Goal: Transaction & Acquisition: Purchase product/service

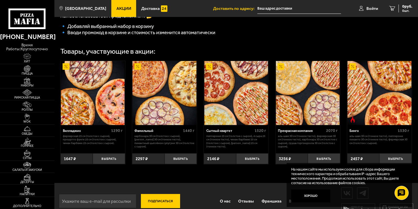
scroll to position [162, 0]
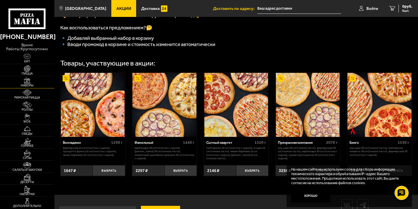
click at [26, 82] on img at bounding box center [27, 80] width 17 height 7
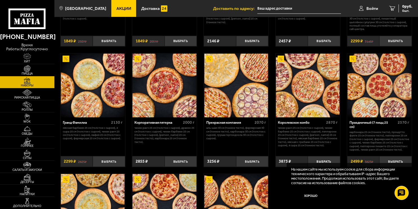
scroll to position [564, 0]
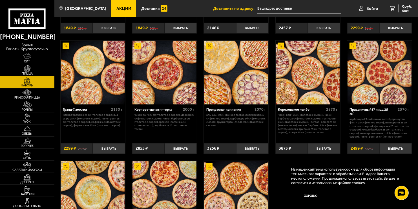
click at [301, 78] on img at bounding box center [308, 73] width 64 height 64
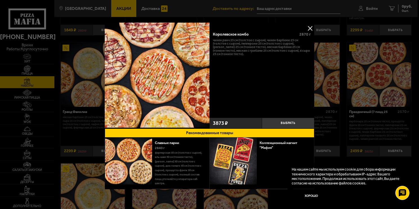
click at [308, 28] on button at bounding box center [310, 28] width 8 height 8
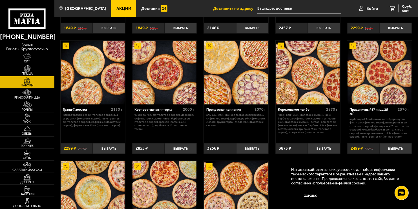
click at [117, 5] on link "Акции" at bounding box center [123, 8] width 25 height 17
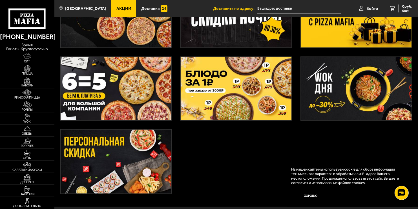
scroll to position [141, 0]
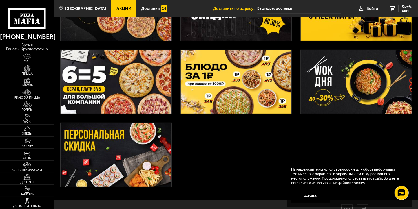
click at [233, 72] on img at bounding box center [236, 82] width 111 height 64
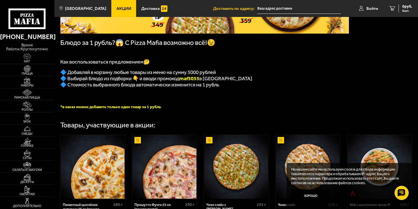
scroll to position [85, 0]
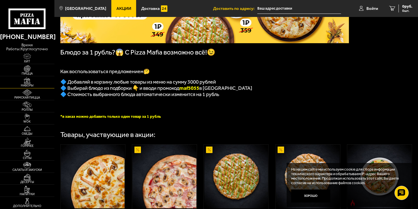
click at [26, 79] on img at bounding box center [27, 80] width 17 height 7
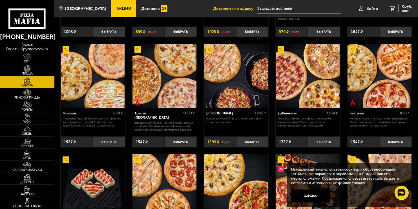
scroll to position [113, 0]
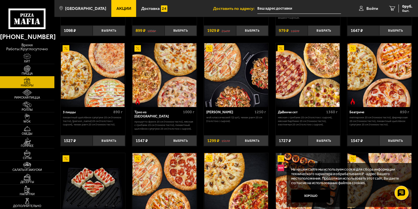
click at [83, 79] on img at bounding box center [93, 75] width 64 height 64
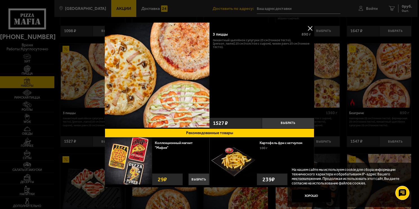
click at [306, 30] on button at bounding box center [310, 28] width 8 height 8
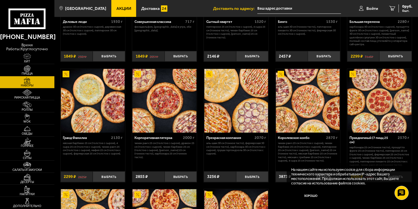
scroll to position [564, 0]
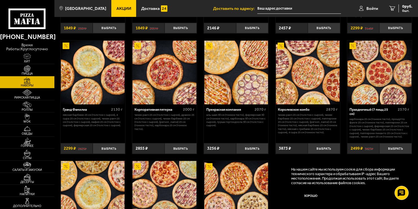
click at [303, 70] on img at bounding box center [308, 73] width 64 height 64
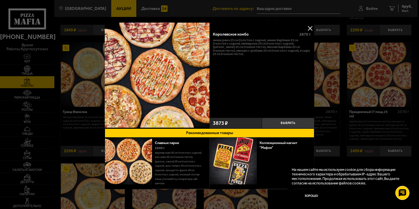
click at [176, 60] on img at bounding box center [157, 75] width 105 height 105
click at [308, 30] on button at bounding box center [310, 28] width 8 height 8
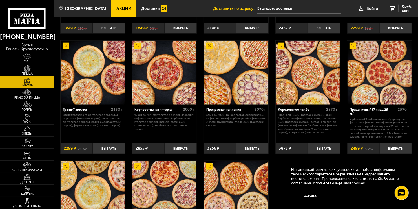
click at [374, 72] on img at bounding box center [379, 73] width 64 height 64
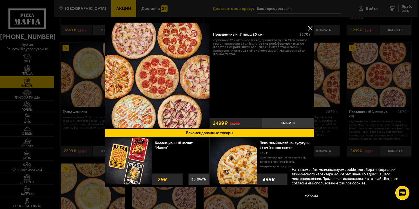
click at [307, 27] on button at bounding box center [310, 28] width 8 height 8
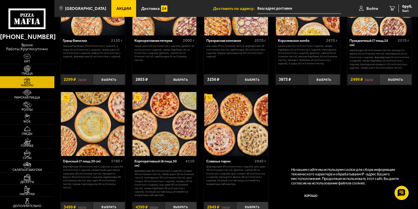
scroll to position [620, 0]
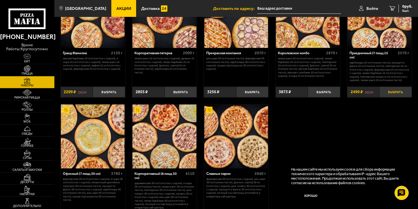
click at [399, 93] on button "Выбрать" at bounding box center [395, 92] width 32 height 11
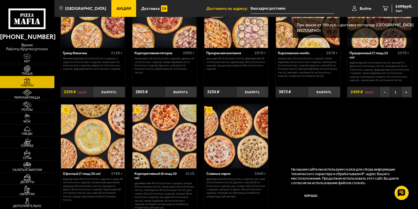
click at [29, 68] on img at bounding box center [27, 68] width 17 height 7
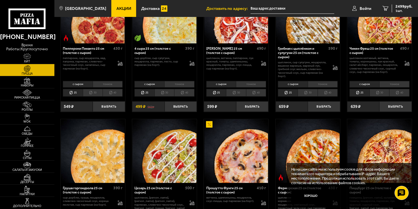
scroll to position [310, 0]
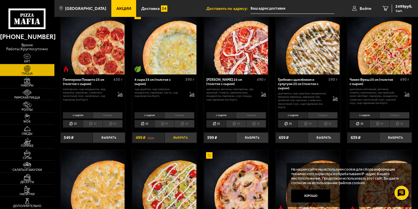
click at [176, 138] on button "Выбрать" at bounding box center [181, 137] width 32 height 11
click at [111, 6] on link "Акции" at bounding box center [123, 8] width 25 height 17
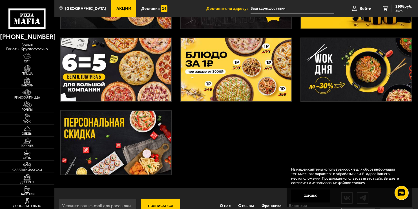
scroll to position [141, 0]
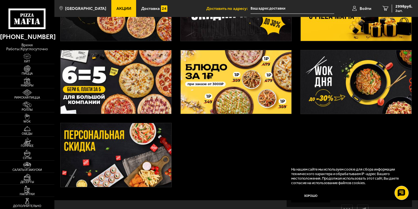
click at [245, 82] on img at bounding box center [236, 82] width 111 height 64
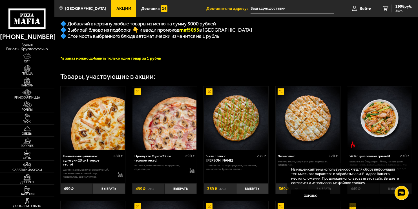
scroll to position [197, 0]
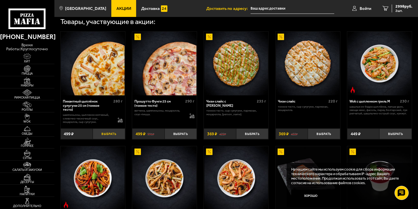
click at [112, 137] on button "Выбрать" at bounding box center [109, 133] width 32 height 11
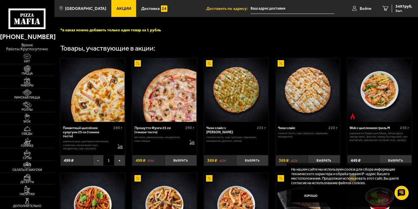
scroll to position [85, 0]
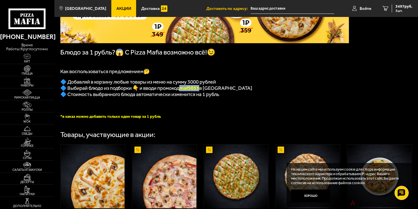
drag, startPoint x: 184, startPoint y: 92, endPoint x: 203, endPoint y: 92, distance: 18.9
click at [199, 91] on b "maf5055" at bounding box center [189, 88] width 20 height 6
copy b "maf5055"
click at [400, 6] on span "3497 руб." at bounding box center [403, 7] width 17 height 4
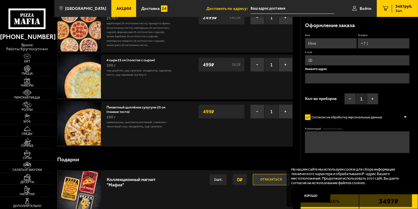
scroll to position [85, 0]
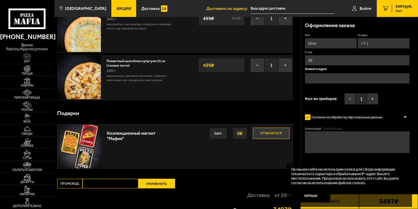
click at [92, 182] on input "Промокод:" at bounding box center [111, 183] width 56 height 10
paste input "maf5055"
type input "maf5055"
click at [159, 183] on button "Применить" at bounding box center [156, 183] width 37 height 10
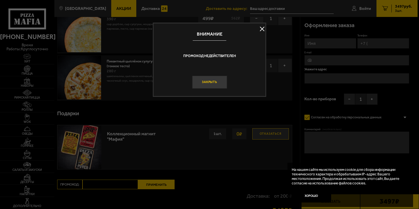
click at [210, 84] on button "Закрыть" at bounding box center [209, 82] width 35 height 13
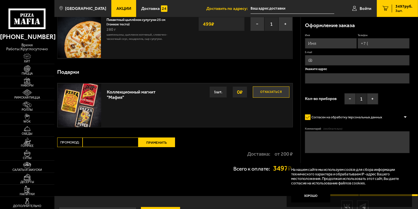
scroll to position [141, 0]
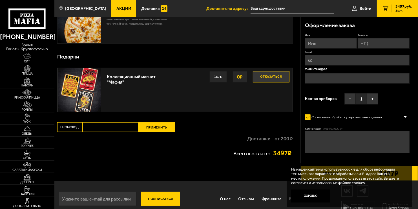
click at [93, 127] on input "Промокод:" at bounding box center [111, 127] width 56 height 10
paste input "maf5055"
type input "maf5055"
click at [157, 126] on button "Применить" at bounding box center [156, 127] width 37 height 10
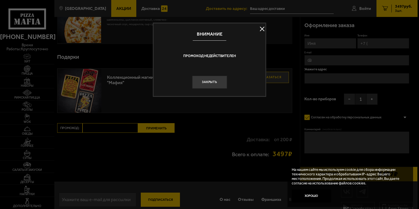
click at [262, 30] on button at bounding box center [262, 29] width 8 height 8
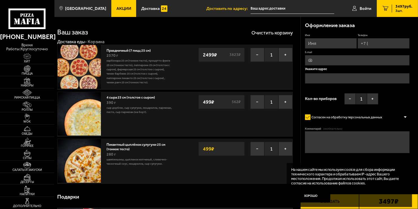
scroll to position [0, 0]
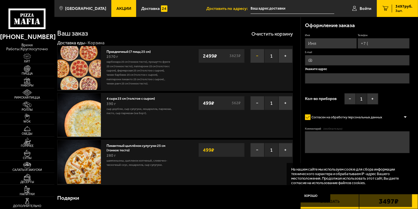
click at [258, 54] on button "−" at bounding box center [257, 56] width 14 height 14
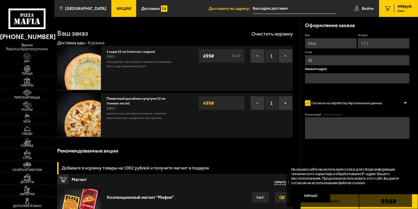
click at [286, 57] on button "+" at bounding box center [285, 56] width 14 height 14
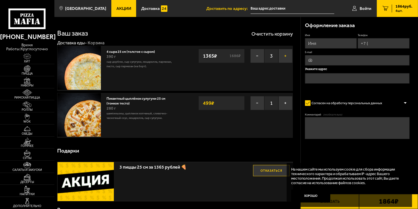
click at [286, 57] on button "+" at bounding box center [285, 56] width 14 height 14
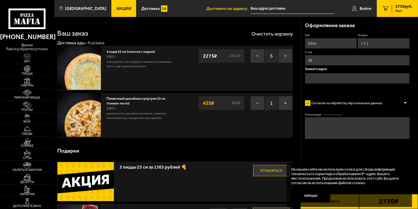
click at [286, 57] on button "+" at bounding box center [285, 56] width 14 height 14
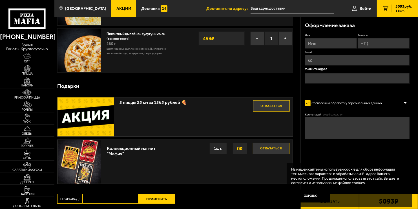
scroll to position [85, 0]
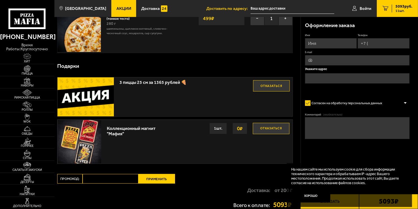
click at [94, 178] on input "Промокод:" at bounding box center [111, 179] width 56 height 10
click at [115, 146] on div "Коллекционный магнит "Мафия" Отказаться 0 ₽ 1 шт." at bounding box center [198, 141] width 188 height 43
click at [93, 177] on input "Промокод:" at bounding box center [111, 179] width 56 height 10
paste input "maf5055"
type input "maf5055"
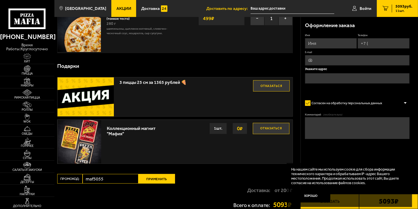
click at [162, 180] on button "Применить" at bounding box center [156, 179] width 37 height 10
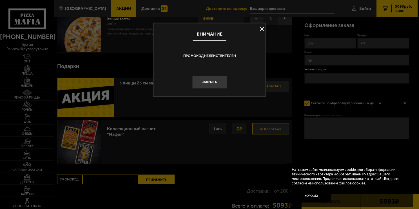
click at [259, 29] on button at bounding box center [262, 29] width 8 height 8
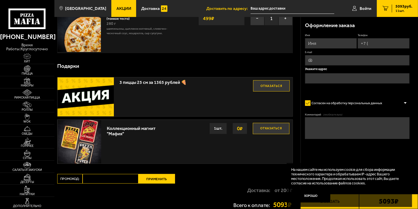
click at [116, 8] on span "Акции" at bounding box center [123, 8] width 15 height 4
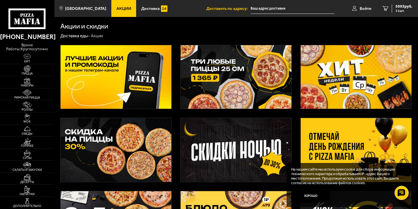
click at [227, 73] on img at bounding box center [236, 77] width 111 height 64
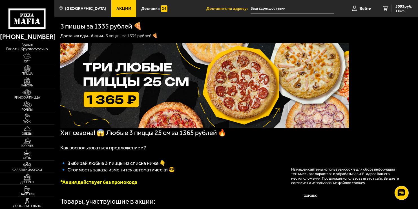
click at [111, 8] on link "Акции" at bounding box center [123, 8] width 25 height 17
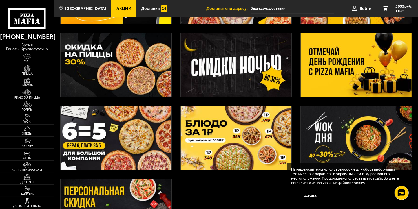
scroll to position [141, 0]
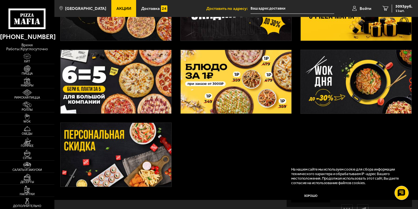
click at [233, 88] on img at bounding box center [236, 82] width 111 height 64
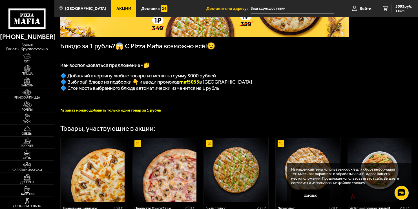
scroll to position [100, 0]
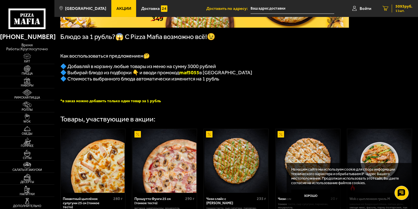
click at [402, 6] on span "5093 руб." at bounding box center [403, 7] width 17 height 4
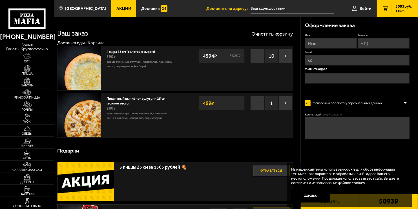
click at [261, 57] on button "−" at bounding box center [257, 56] width 14 height 14
click at [255, 56] on button "−" at bounding box center [257, 56] width 14 height 14
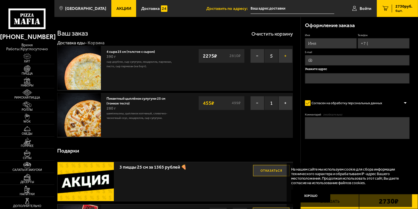
click at [284, 56] on button "+" at bounding box center [285, 56] width 14 height 14
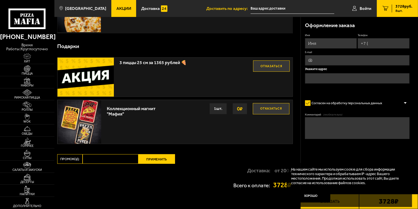
scroll to position [113, 0]
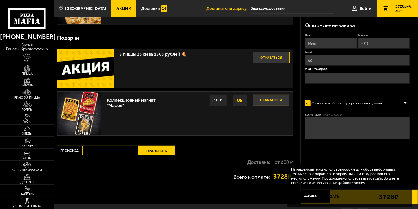
click at [280, 59] on button "Отказаться" at bounding box center [271, 57] width 37 height 11
click at [92, 150] on input "Промокод:" at bounding box center [111, 150] width 56 height 10
paste input "maf5055"
type input "maf5055"
click at [159, 149] on button "Применить" at bounding box center [156, 150] width 37 height 10
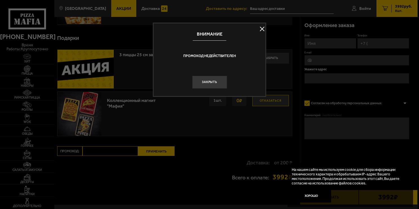
click at [264, 30] on button at bounding box center [262, 29] width 8 height 8
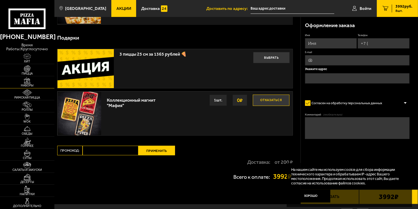
click at [27, 80] on img at bounding box center [27, 80] width 17 height 7
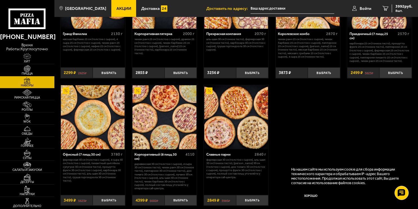
scroll to position [648, 0]
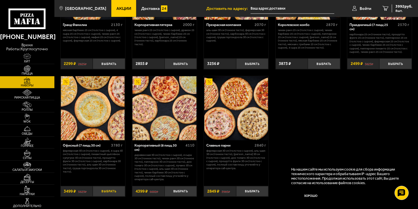
click at [105, 193] on button "Выбрать" at bounding box center [109, 191] width 32 height 11
click at [403, 8] on span "7491 руб." at bounding box center [403, 7] width 17 height 4
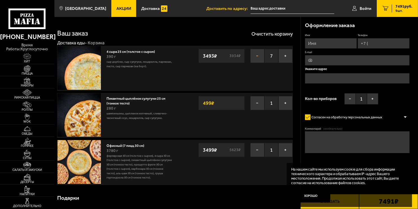
click at [258, 55] on button "−" at bounding box center [257, 56] width 14 height 14
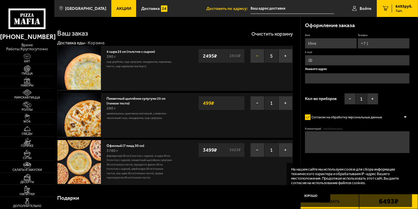
click at [258, 55] on button "−" at bounding box center [257, 56] width 14 height 14
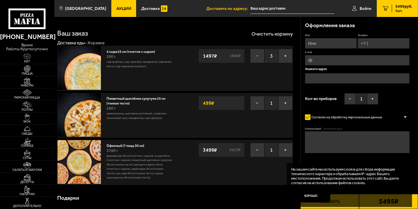
click at [258, 55] on button "−" at bounding box center [257, 56] width 14 height 14
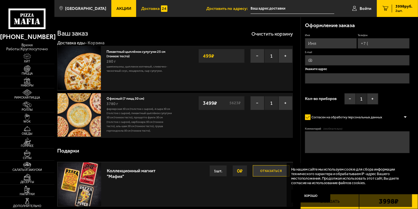
click at [141, 8] on span "Доставка" at bounding box center [150, 8] width 19 height 4
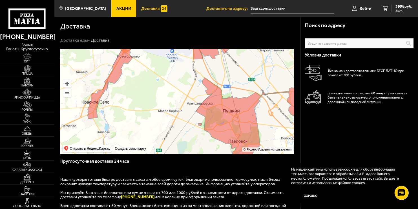
drag, startPoint x: 148, startPoint y: 134, endPoint x: 192, endPoint y: 121, distance: 46.8
click at [192, 121] on ymaps at bounding box center [177, 101] width 234 height 105
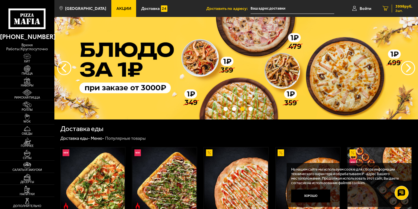
click at [401, 7] on span "3998 руб." at bounding box center [403, 7] width 17 height 4
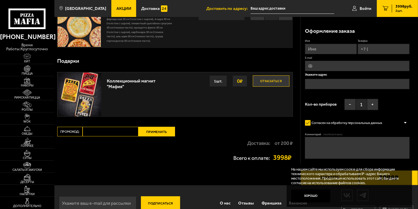
scroll to position [102, 0]
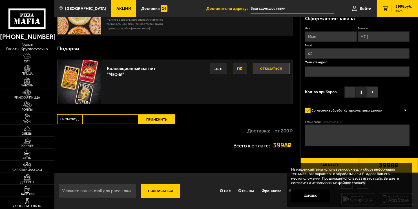
click at [89, 119] on input "Промокод:" at bounding box center [111, 119] width 56 height 10
paste input "START14"
type input "START14"
click at [152, 118] on button "Применить" at bounding box center [156, 119] width 37 height 10
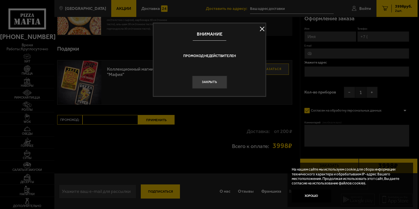
click at [263, 29] on button at bounding box center [262, 29] width 8 height 8
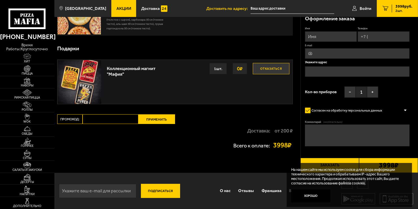
click at [116, 8] on span "Акции" at bounding box center [123, 8] width 15 height 4
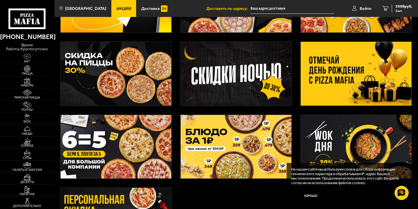
scroll to position [85, 0]
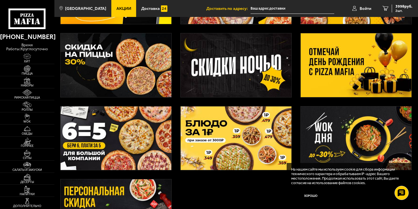
click at [124, 67] on img at bounding box center [116, 65] width 111 height 64
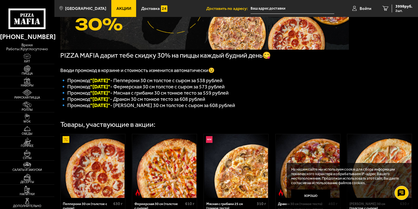
scroll to position [85, 0]
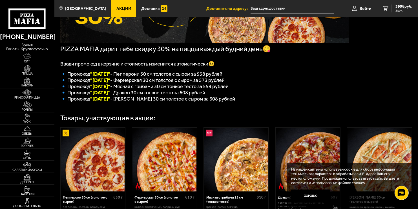
click at [114, 6] on link "Акции" at bounding box center [123, 8] width 25 height 17
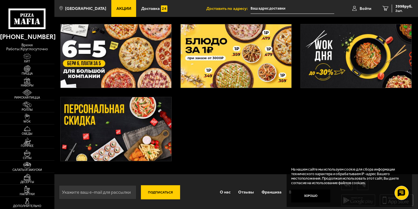
scroll to position [169, 0]
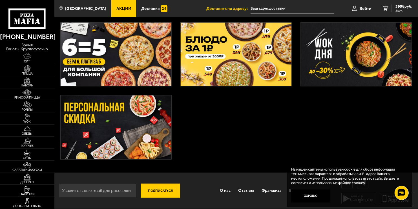
click at [119, 130] on img at bounding box center [116, 127] width 111 height 64
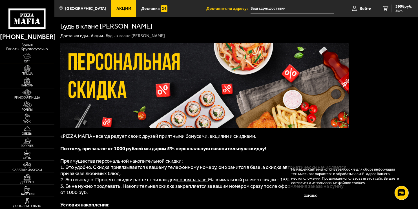
click at [27, 60] on span "Хит" at bounding box center [27, 61] width 54 height 3
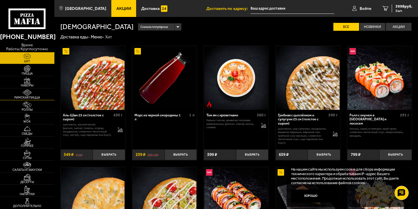
click at [28, 97] on span "Римская пицца" at bounding box center [27, 97] width 54 height 3
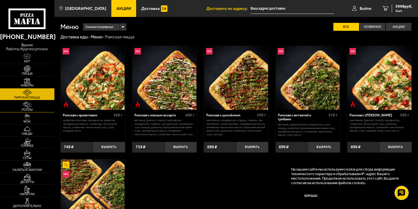
click at [28, 107] on img at bounding box center [27, 104] width 17 height 7
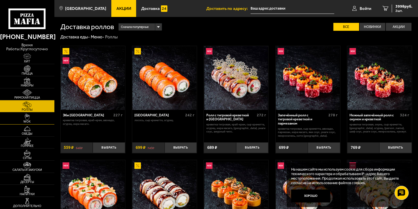
click at [28, 120] on span "WOK" at bounding box center [27, 121] width 54 height 3
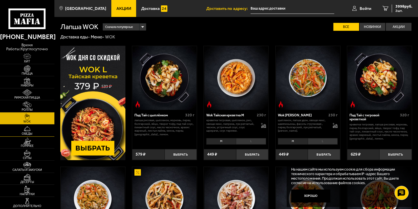
click at [26, 129] on img at bounding box center [27, 128] width 17 height 7
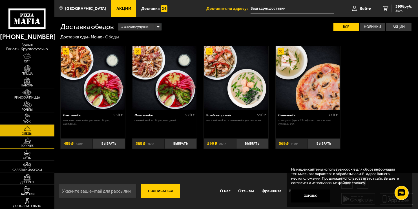
click at [27, 143] on img at bounding box center [27, 140] width 17 height 7
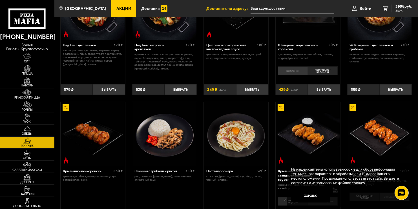
scroll to position [113, 0]
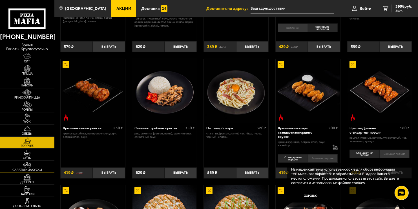
click at [25, 161] on img at bounding box center [27, 164] width 17 height 7
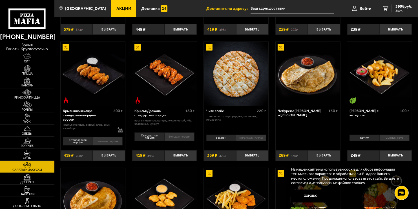
scroll to position [141, 0]
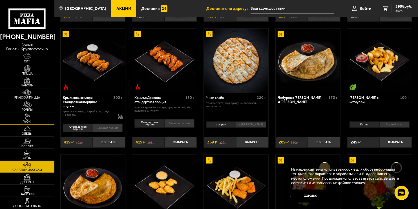
click at [23, 116] on img at bounding box center [27, 116] width 17 height 7
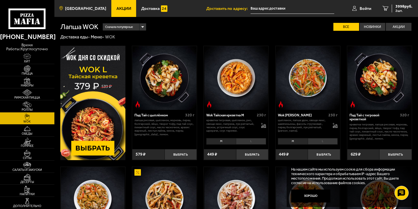
click at [76, 8] on span "[GEOGRAPHIC_DATA]" at bounding box center [85, 8] width 41 height 4
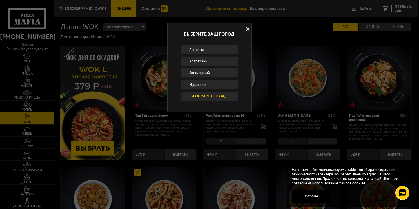
click at [191, 95] on link "[GEOGRAPHIC_DATA]" at bounding box center [210, 95] width 58 height 9
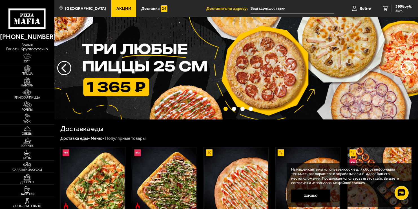
click at [262, 7] on input "text" at bounding box center [293, 8] width 84 height 10
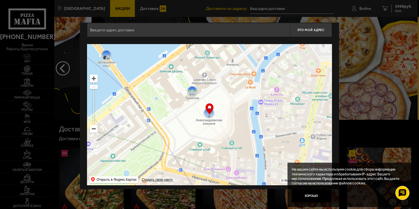
scroll to position [10, 0]
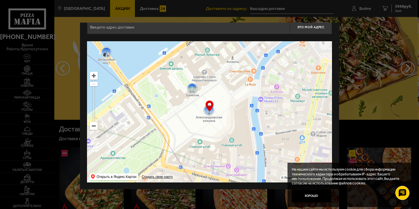
click at [95, 125] on ymaps at bounding box center [93, 125] width 7 height 7
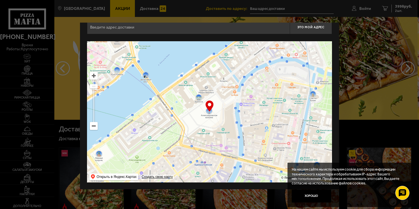
click at [95, 125] on ymaps at bounding box center [93, 125] width 7 height 7
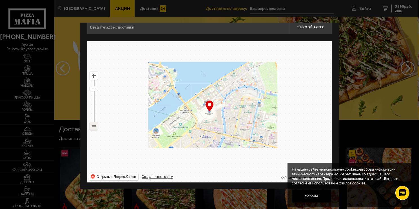
click at [95, 125] on ymaps at bounding box center [93, 125] width 7 height 7
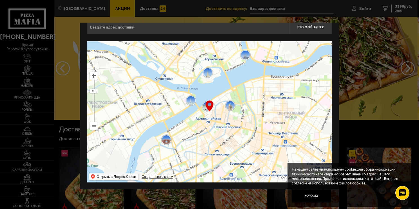
click at [97, 127] on ymaps at bounding box center [94, 126] width 8 height 8
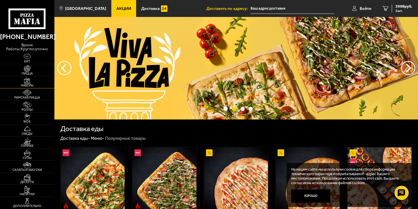
click at [28, 80] on img at bounding box center [27, 80] width 17 height 7
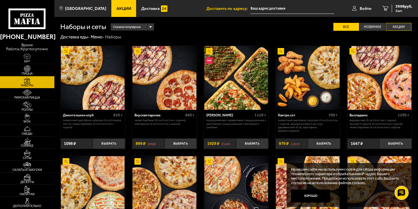
click at [401, 26] on label "Акции" at bounding box center [399, 27] width 26 height 8
click at [0, 0] on input "Акции" at bounding box center [0, 0] width 0 height 0
click at [116, 7] on span "Акции" at bounding box center [123, 8] width 15 height 4
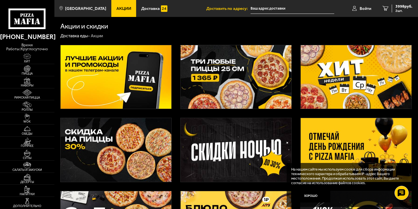
click at [141, 147] on img at bounding box center [116, 150] width 111 height 64
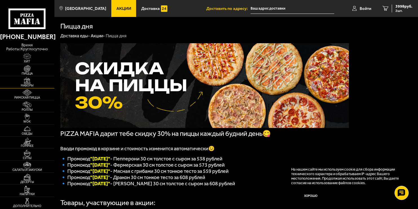
click at [25, 82] on img at bounding box center [27, 80] width 17 height 7
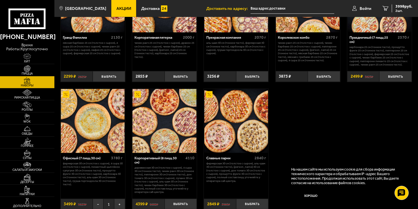
scroll to position [648, 0]
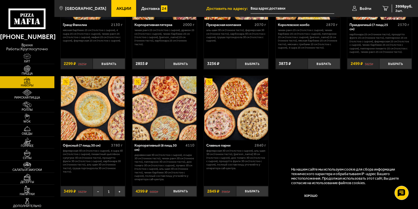
click at [116, 9] on span "Акции" at bounding box center [123, 8] width 15 height 4
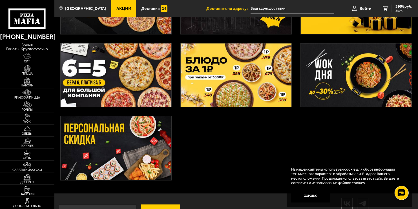
scroll to position [169, 0]
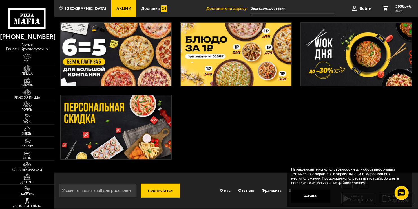
click at [23, 70] on img at bounding box center [27, 68] width 17 height 7
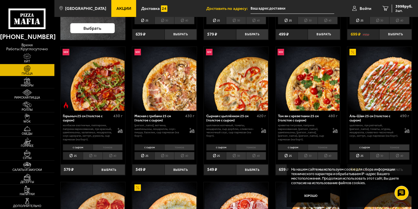
scroll to position [141, 0]
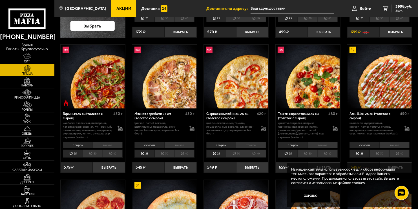
click at [240, 153] on li "30" at bounding box center [236, 153] width 20 height 8
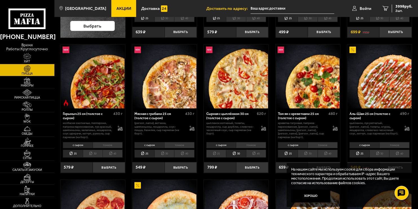
click at [169, 154] on li "30" at bounding box center [164, 153] width 20 height 8
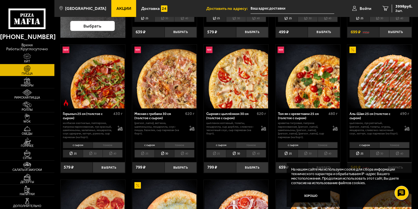
click at [96, 152] on li "30" at bounding box center [93, 153] width 20 height 8
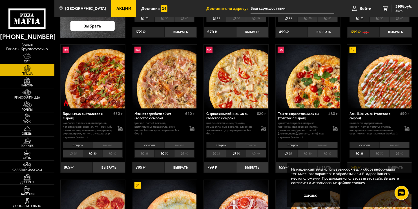
click at [381, 152] on li "30" at bounding box center [379, 153] width 20 height 8
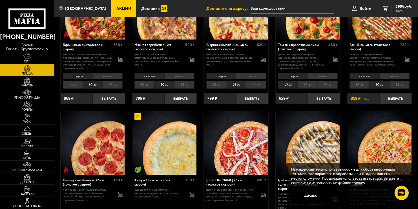
scroll to position [225, 0]
